Goal: Transaction & Acquisition: Purchase product/service

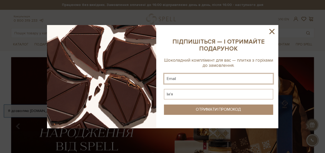
click at [219, 78] on input "text" at bounding box center [218, 78] width 109 height 10
type input "kkokira2015@gmail.com"
click at [216, 95] on input "text" at bounding box center [218, 94] width 109 height 10
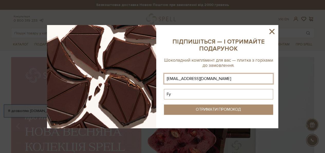
type input "F"
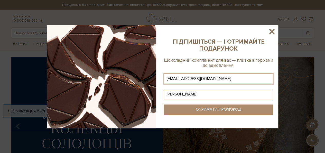
type input "Anna"
click at [221, 108] on div "ОТРИМАТИ ПРОМОКОД" at bounding box center [218, 109] width 45 height 5
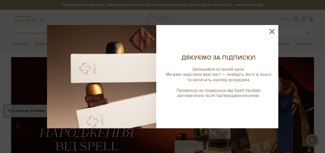
click at [273, 32] on icon at bounding box center [272, 31] width 9 height 9
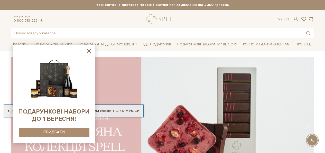
click at [90, 50] on icon at bounding box center [89, 51] width 6 height 6
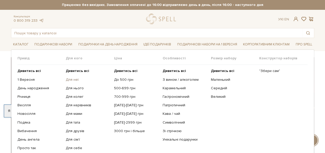
click at [79, 78] on link "Для неї" at bounding box center [88, 79] width 44 height 5
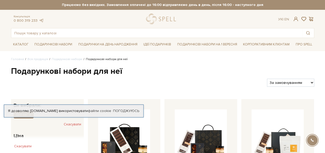
scroll to position [26, 0]
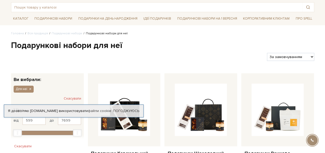
drag, startPoint x: 125, startPoint y: 110, endPoint x: 128, endPoint y: 107, distance: 4.0
click at [125, 109] on link "Погоджуюсь" at bounding box center [126, 110] width 26 height 5
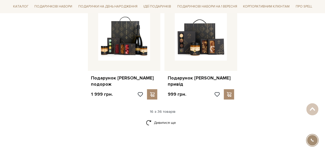
scroll to position [669, 0]
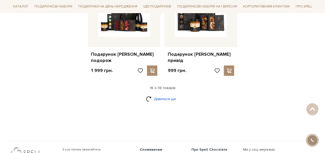
click at [162, 94] on link "Дивитися ще" at bounding box center [162, 98] width 33 height 9
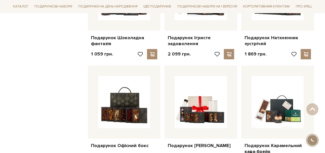
scroll to position [849, 0]
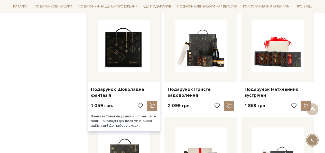
click at [121, 53] on img at bounding box center [124, 46] width 52 height 52
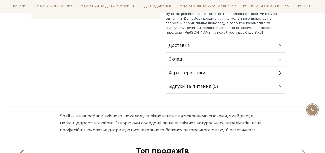
scroll to position [154, 0]
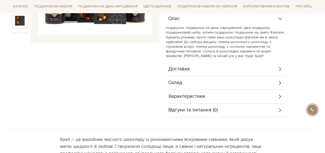
click at [203, 95] on span "Характеристики" at bounding box center [186, 96] width 37 height 5
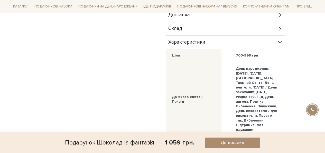
scroll to position [190, 0]
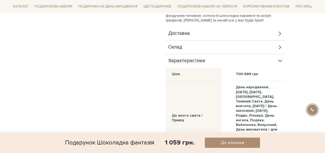
click at [207, 46] on div "Склад" at bounding box center [226, 46] width 120 height 13
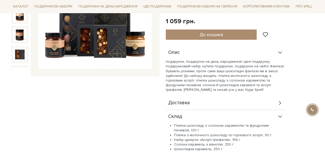
scroll to position [113, 0]
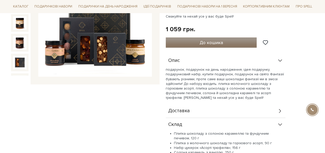
click at [202, 38] on button "До кошика" at bounding box center [211, 42] width 91 height 10
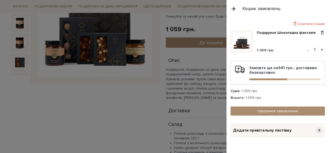
click at [232, 8] on button "button" at bounding box center [234, 8] width 6 height 9
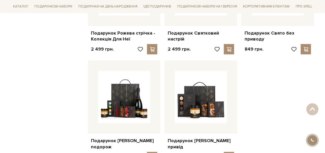
scroll to position [711, 0]
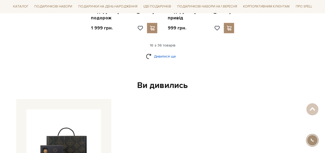
click at [159, 52] on link "Дивитися ще" at bounding box center [162, 56] width 33 height 9
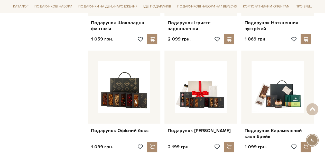
scroll to position [917, 0]
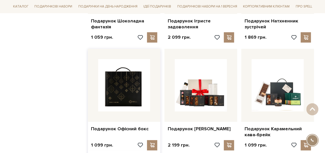
click at [111, 87] on img at bounding box center [124, 85] width 52 height 52
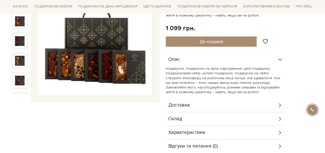
scroll to position [103, 0]
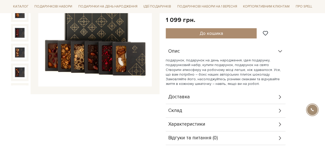
click at [247, 112] on div "Склад" at bounding box center [226, 110] width 120 height 13
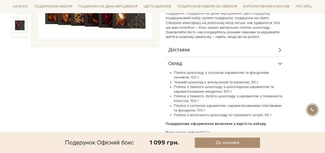
scroll to position [154, 0]
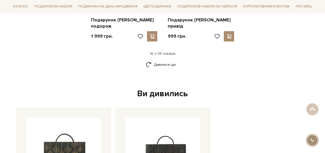
scroll to position [685, 0]
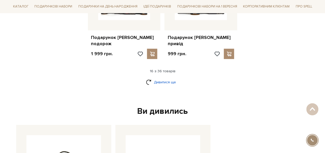
click at [164, 77] on link "Дивитися ще" at bounding box center [162, 81] width 33 height 9
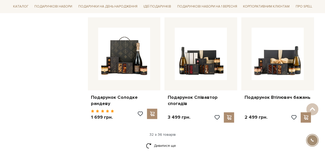
scroll to position [1174, 0]
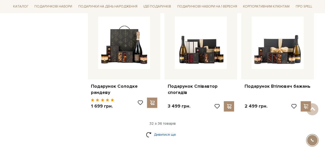
click at [172, 130] on link "Дивитися ще" at bounding box center [162, 134] width 33 height 9
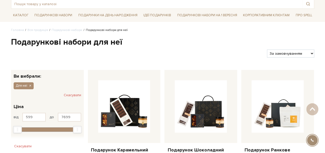
scroll to position [0, 0]
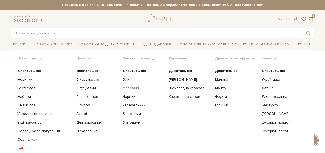
click at [133, 87] on link "Молочний" at bounding box center [144, 88] width 42 height 5
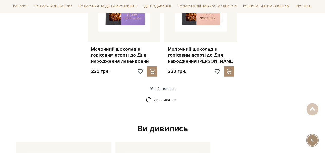
scroll to position [720, 0]
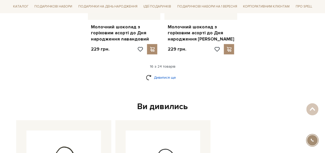
click at [163, 74] on link "Дивитися ще" at bounding box center [162, 77] width 33 height 9
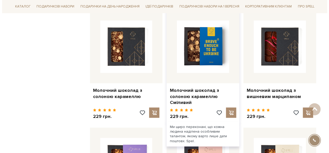
scroll to position [540, 0]
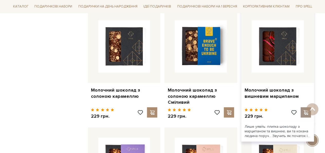
click at [303, 110] on span at bounding box center [306, 112] width 6 height 5
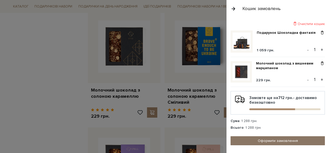
click at [294, 137] on link "Оформити замовлення" at bounding box center [278, 140] width 94 height 9
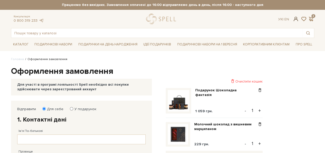
click at [297, 17] on span at bounding box center [296, 18] width 6 height 5
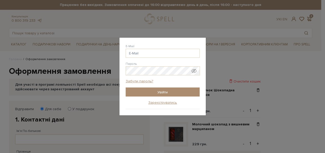
click at [259, 58] on div "Авторизація E-Mail [GEOGRAPHIC_DATA] Забули пароль? Увійти Зареєструватись Забу…" at bounding box center [162, 76] width 325 height 153
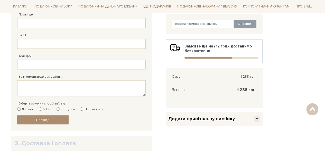
scroll to position [129, 0]
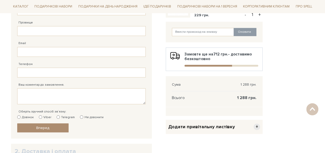
click at [255, 126] on span "+" at bounding box center [257, 126] width 6 height 6
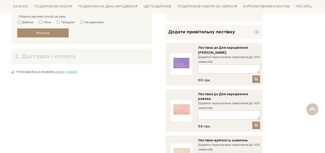
scroll to position [231, 0]
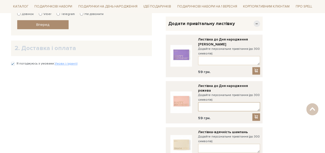
click at [232, 102] on textarea at bounding box center [229, 106] width 62 height 9
drag, startPoint x: 224, startPoint y: 98, endPoint x: 222, endPoint y: 110, distance: 12.8
click at [224, 102] on textarea "[PERSON_NAME], всі твої мрії здійсняться!" at bounding box center [229, 106] width 62 height 9
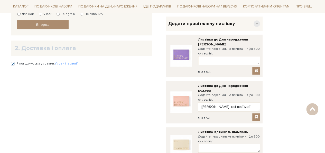
click at [255, 102] on textarea "[PERSON_NAME], всі твої мрії здійсняться!" at bounding box center [229, 106] width 62 height 9
type textarea "[PERSON_NAME], всі твої мрії здійсняться! Мрій з вірою в серці!"
click at [256, 114] on span at bounding box center [256, 116] width 5 height 4
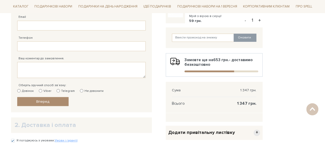
scroll to position [103, 0]
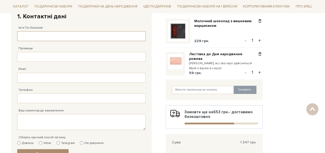
click at [89, 35] on input "Ім'я По-батькові" at bounding box center [81, 36] width 129 height 10
type input "[PERSON_NAME]"
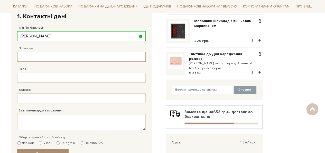
click at [63, 57] on input "Прізвище" at bounding box center [81, 57] width 129 height 10
type input "[PERSON_NAME]"
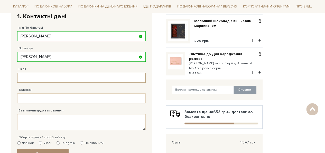
click at [60, 78] on input "Email" at bounding box center [81, 78] width 129 height 10
type input "[EMAIL_ADDRESS][DOMAIN_NAME]"
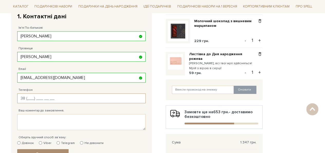
click at [58, 97] on input "Телефон" at bounding box center [81, 98] width 129 height 10
type input "[PHONE_NUMBER]"
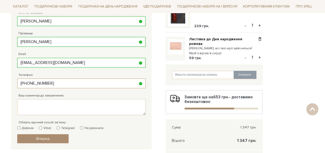
scroll to position [129, 0]
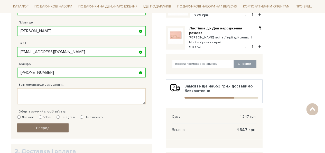
click at [59, 124] on link "Вперед" at bounding box center [42, 127] width 51 height 9
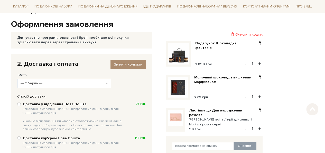
scroll to position [74, 0]
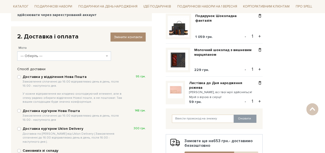
click at [107, 54] on span at bounding box center [107, 55] width 1 height 9
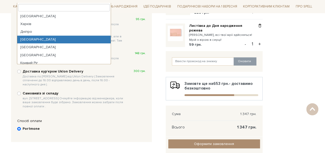
scroll to position [100, 0]
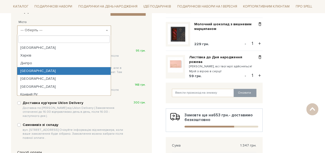
click at [74, 37] on input "search" at bounding box center [63, 38] width 91 height 7
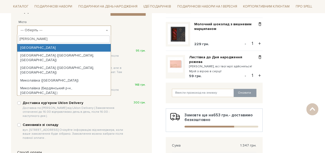
type input "[PERSON_NAME]"
select select "[GEOGRAPHIC_DATA]"
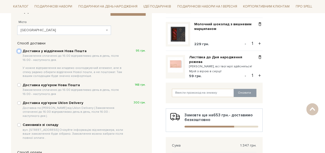
click at [20, 50] on input "Доставка у відділення Нова Пошта Замовлення сплаченні до 16:00 відправляємо ден…" at bounding box center [19, 51] width 4 height 4
radio input "true"
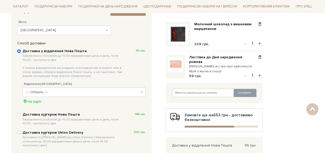
click at [142, 92] on b at bounding box center [142, 91] width 2 height 1
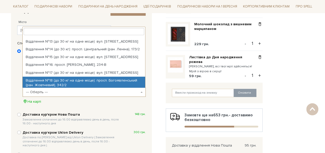
scroll to position [103, 0]
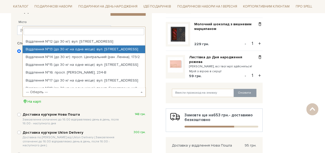
select select "Відділення №13 (до 30 кг на одне місце): вул. [STREET_ADDRESS]"
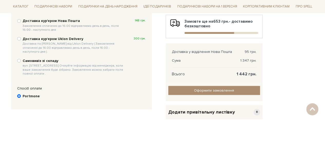
scroll to position [203, 0]
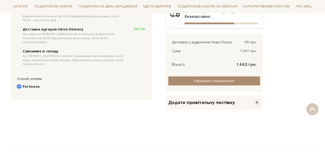
click at [18, 84] on input "Portmone" at bounding box center [19, 86] width 4 height 4
click at [29, 84] on b "Portmone" at bounding box center [31, 86] width 17 height 5
click at [21, 84] on input "Portmone" at bounding box center [19, 86] width 4 height 4
click at [28, 84] on b "Portmone" at bounding box center [31, 86] width 17 height 5
click at [21, 84] on input "Portmone" at bounding box center [19, 86] width 4 height 4
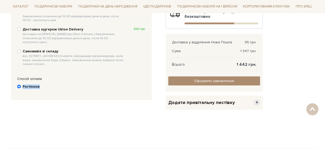
click at [28, 84] on b "Portmone" at bounding box center [31, 86] width 17 height 5
click at [21, 84] on input "Portmone" at bounding box center [19, 86] width 4 height 4
click at [28, 84] on b "Portmone" at bounding box center [31, 86] width 17 height 5
click at [21, 84] on input "Portmone" at bounding box center [19, 86] width 4 height 4
click at [28, 84] on b "Portmone" at bounding box center [31, 86] width 17 height 5
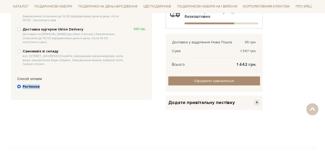
click at [21, 84] on input "Portmone" at bounding box center [19, 86] width 4 height 4
click at [28, 84] on b "Portmone" at bounding box center [31, 86] width 17 height 5
click at [21, 84] on input "Portmone" at bounding box center [19, 86] width 4 height 4
click at [28, 84] on b "Portmone" at bounding box center [31, 86] width 17 height 5
click at [21, 84] on input "Portmone" at bounding box center [19, 86] width 4 height 4
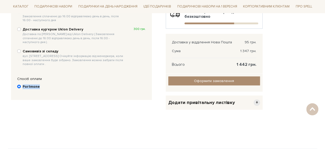
click at [28, 84] on b "Portmone" at bounding box center [31, 86] width 17 height 5
click at [21, 84] on input "Portmone" at bounding box center [19, 86] width 4 height 4
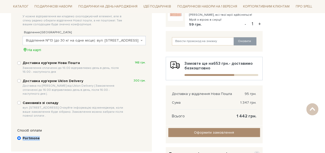
scroll to position [177, 0]
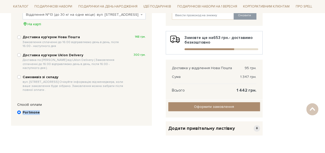
click at [34, 110] on b "Portmone" at bounding box center [31, 112] width 17 height 5
click at [21, 110] on input "Portmone" at bounding box center [19, 112] width 4 height 4
click at [16, 107] on div "Portmone" at bounding box center [82, 114] width 134 height 15
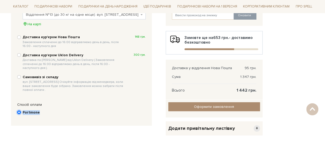
click at [19, 110] on input "Portmone" at bounding box center [19, 112] width 4 height 4
click at [20, 110] on input "Portmone" at bounding box center [19, 112] width 4 height 4
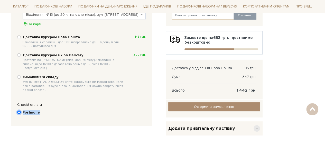
click at [20, 110] on input "Portmone" at bounding box center [19, 112] width 4 height 4
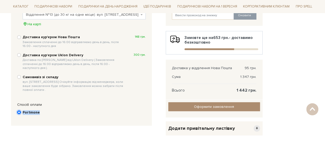
click at [20, 110] on input "Portmone" at bounding box center [19, 112] width 4 height 4
click at [28, 112] on div "Portmone" at bounding box center [82, 114] width 134 height 15
click at [19, 110] on input "Portmone" at bounding box center [19, 112] width 4 height 4
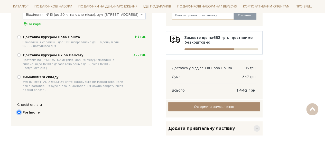
click at [19, 110] on input "Portmone" at bounding box center [19, 112] width 4 height 4
drag, startPoint x: 19, startPoint y: 108, endPoint x: 34, endPoint y: 118, distance: 17.8
click at [19, 110] on input "Portmone" at bounding box center [19, 112] width 4 height 4
click at [34, 118] on div "Спосіб оплати Ви маєте вибрати спосіб оплати Portmone" at bounding box center [81, 112] width 141 height 27
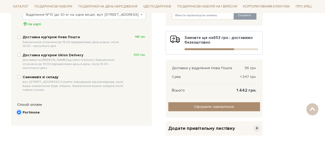
click at [20, 110] on input "Portmone" at bounding box center [19, 112] width 4 height 4
click at [32, 117] on div "Portmone" at bounding box center [82, 114] width 134 height 15
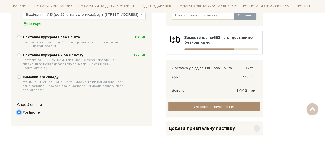
click at [19, 110] on input "Portmone" at bounding box center [19, 112] width 4 height 4
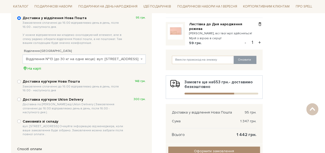
scroll to position [126, 0]
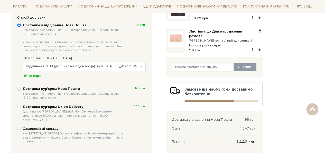
click at [183, 69] on input "text" at bounding box center [203, 67] width 62 height 8
type input "SweetGift"
click at [248, 67] on button "Оновити" at bounding box center [245, 67] width 23 height 8
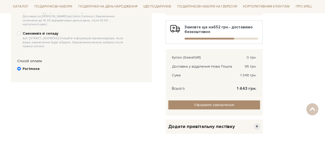
scroll to position [228, 0]
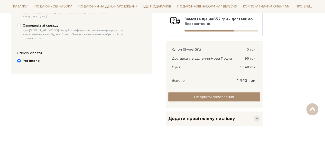
click at [16, 56] on div "Portmone" at bounding box center [82, 62] width 134 height 15
drag, startPoint x: 16, startPoint y: 56, endPoint x: 22, endPoint y: 55, distance: 5.7
click at [17, 56] on div "Portmone" at bounding box center [82, 62] width 134 height 15
click at [23, 58] on b "Portmone" at bounding box center [31, 60] width 17 height 5
click at [21, 59] on input "Portmone" at bounding box center [19, 61] width 4 height 4
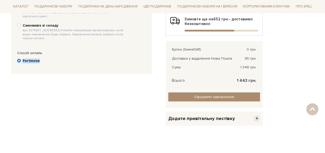
click at [23, 58] on b "Portmone" at bounding box center [31, 60] width 17 height 5
click at [21, 59] on input "Portmone" at bounding box center [19, 61] width 4 height 4
click at [23, 58] on b "Portmone" at bounding box center [31, 60] width 17 height 5
click at [21, 59] on input "Portmone" at bounding box center [19, 61] width 4 height 4
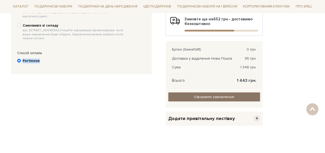
click at [239, 94] on input "Оформити замовлення" at bounding box center [214, 96] width 92 height 9
